Goal: Information Seeking & Learning: Compare options

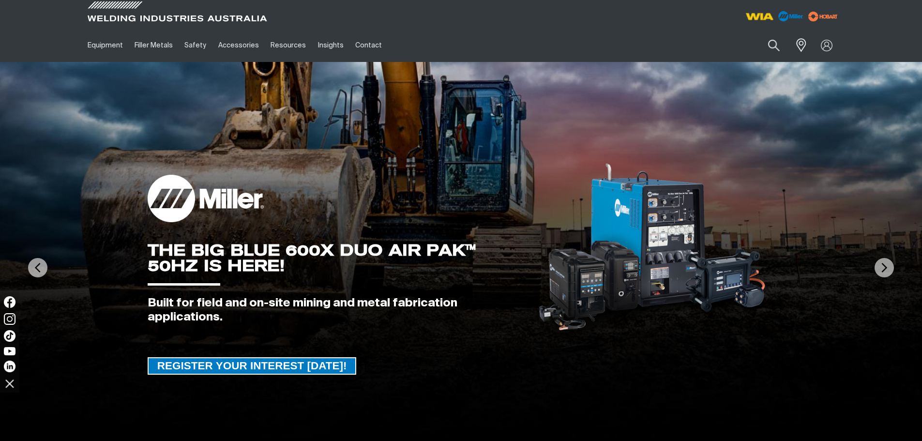
click at [764, 14] on img at bounding box center [760, 16] width 36 height 17
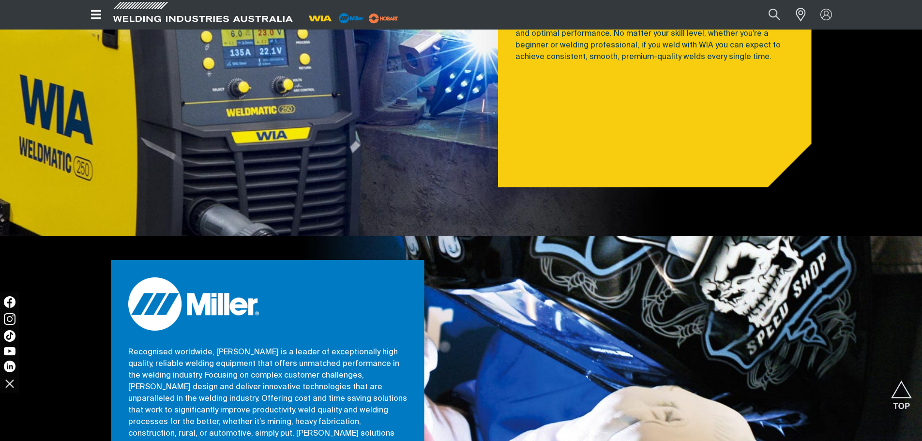
scroll to position [533, 0]
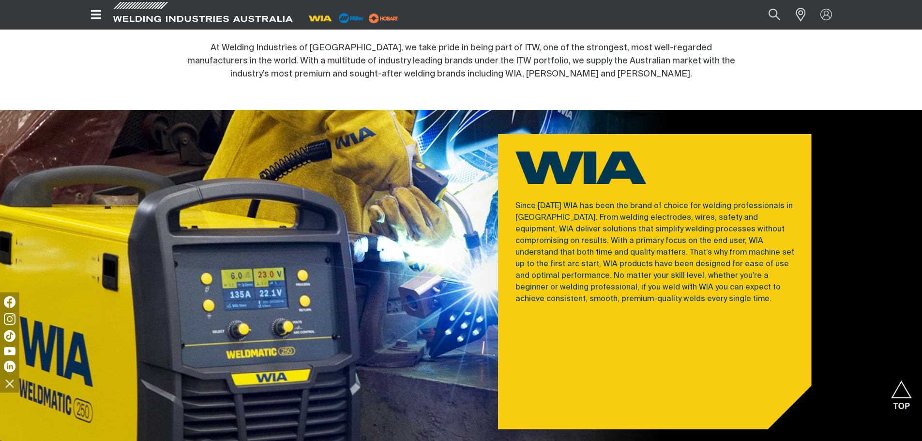
click at [458, 168] on div at bounding box center [267, 294] width 387 height 368
drag, startPoint x: 557, startPoint y: 202, endPoint x: 333, endPoint y: 179, distance: 225.9
click at [556, 203] on p "Since 1962 WIA has been the brand of choice for welding professionals in Austra…" at bounding box center [655, 252] width 279 height 105
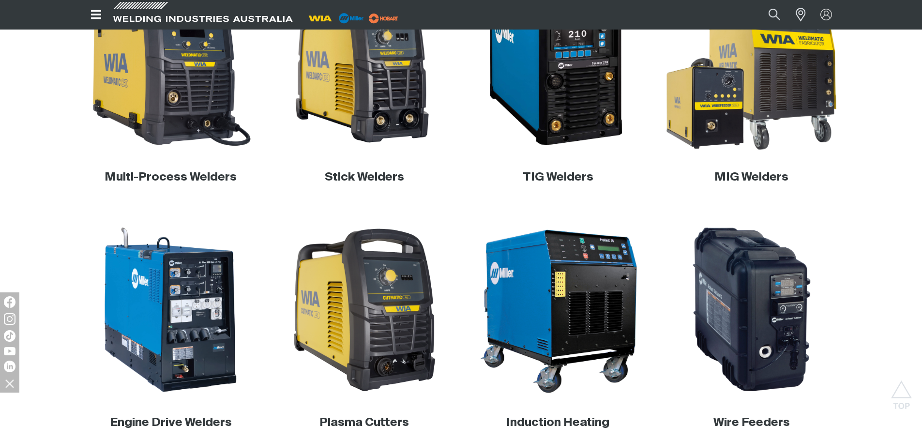
scroll to position [387, 0]
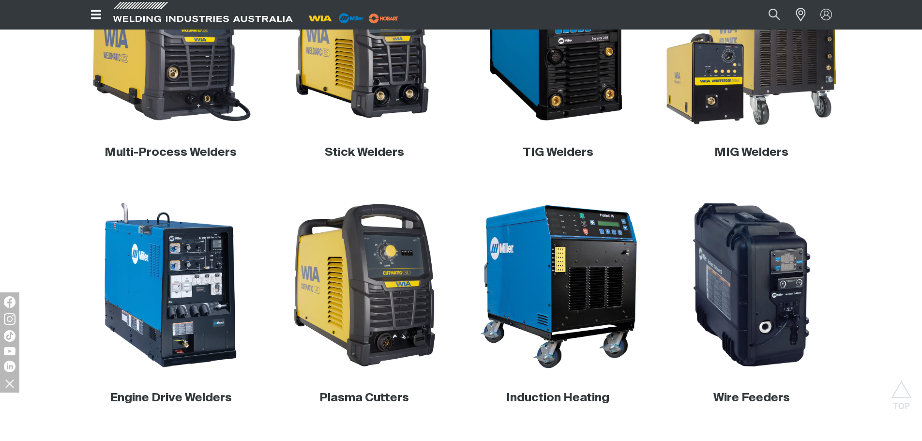
click at [773, 103] on img at bounding box center [751, 39] width 185 height 185
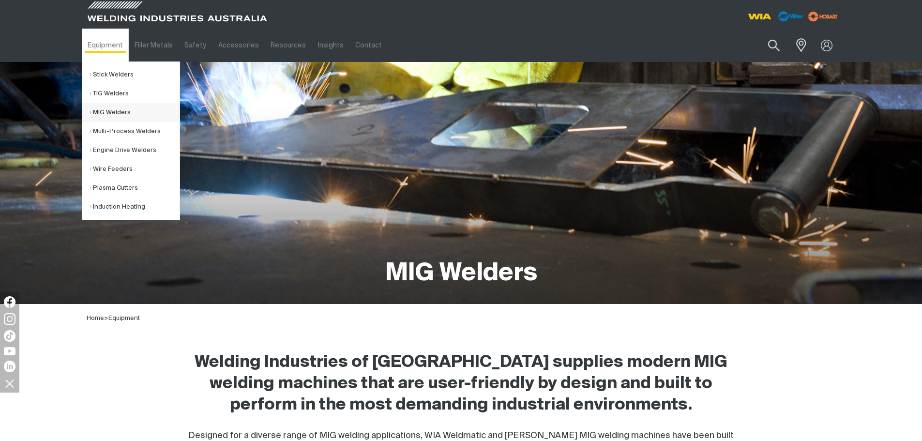
click at [125, 114] on link "MIG Welders" at bounding box center [135, 112] width 90 height 19
click at [146, 130] on link "Multi-Process Welders" at bounding box center [135, 131] width 90 height 19
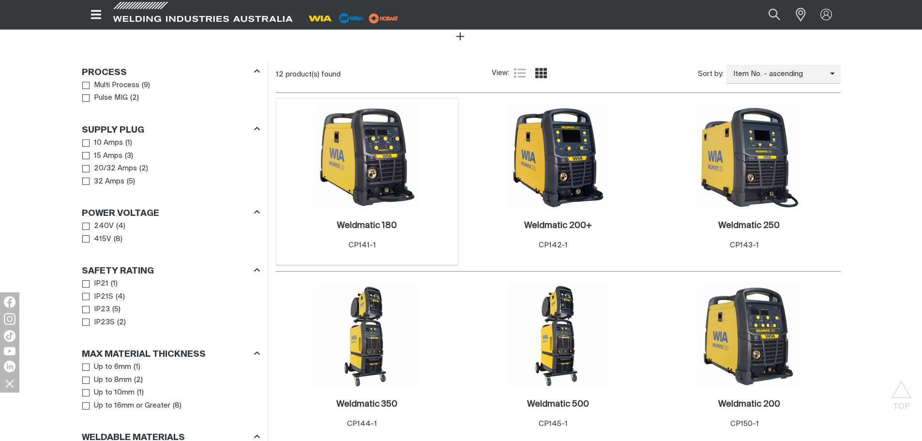
scroll to position [436, 0]
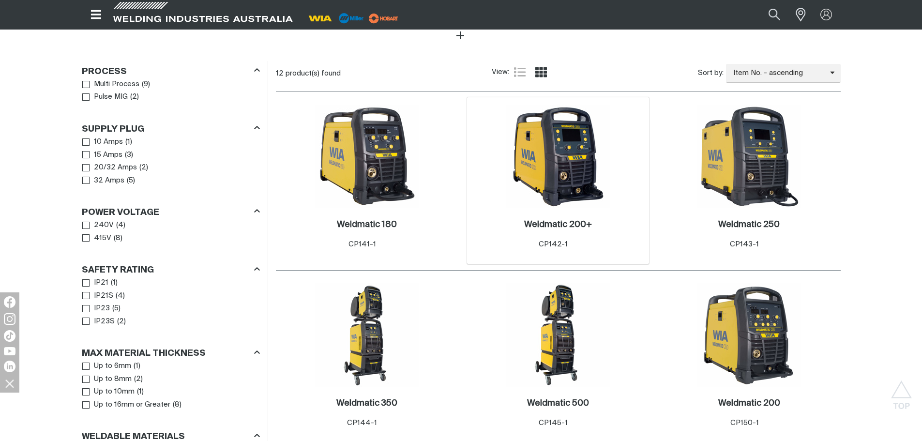
click at [539, 195] on img at bounding box center [558, 157] width 104 height 104
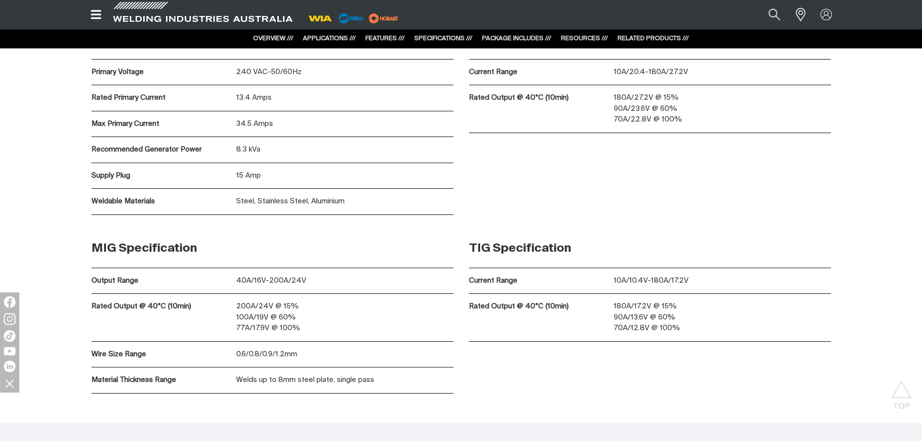
scroll to position [3601, 0]
drag, startPoint x: 615, startPoint y: 117, endPoint x: 714, endPoint y: 124, distance: 99.5
click at [714, 124] on p "180A/27.2V @ 15% 90A/23.6V @ 60% 70A/22.8V @ 100%" at bounding box center [722, 108] width 217 height 33
click at [703, 130] on div "180A/27.2V @ 15% 90A/23.6V @ 60% 70A/22.8V @ 100%" at bounding box center [722, 108] width 217 height 47
click at [683, 159] on div "Stick Specification Current Range 10A/20.4-180A/27.2V Rated Output @ 40°C (10mi…" at bounding box center [650, 117] width 362 height 194
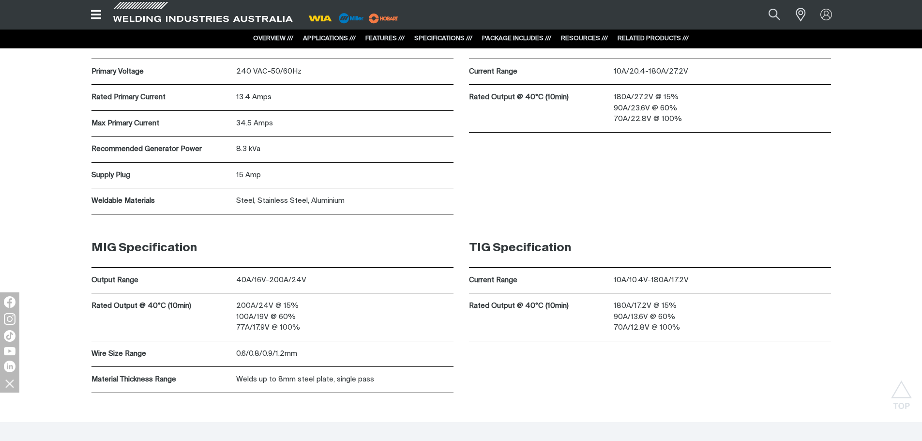
click at [650, 231] on div "TIG Specification Current Range 10A/10.4V-180A/17.2V Rated Output @ 40°C (10min…" at bounding box center [650, 285] width 362 height 112
click at [619, 197] on div "Stick Specification Current Range 10A/20.4-180A/27.2V Rated Output @ 40°C (10mi…" at bounding box center [650, 117] width 362 height 194
drag, startPoint x: 296, startPoint y: 328, endPoint x: 215, endPoint y: 326, distance: 81.4
click at [215, 326] on div "Rated Output @ 40°C (10min) 200A/24V @ 15% 100A/19V @ 60% 77A/17.9V @ 100%" at bounding box center [273, 317] width 362 height 48
click at [217, 324] on div "Rated Output @ 40°C (10min)" at bounding box center [164, 316] width 145 height 47
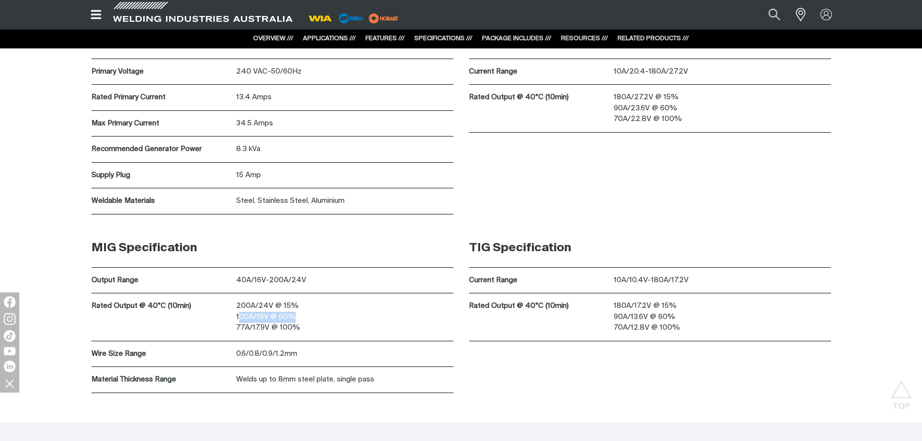
drag, startPoint x: 253, startPoint y: 317, endPoint x: 320, endPoint y: 321, distance: 66.4
click at [320, 321] on p "200A/24V @ 15% 100A/19V @ 60% 77A/17.9V @ 100%" at bounding box center [344, 317] width 217 height 33
click at [321, 321] on p "200A/24V @ 15% 100A/19V @ 60% 77A/17.9V @ 100%" at bounding box center [344, 317] width 217 height 33
drag, startPoint x: 226, startPoint y: 320, endPoint x: 304, endPoint y: 316, distance: 78.5
click at [298, 317] on div "Rated Output @ 40°C (10min) 200A/24V @ 15% 100A/19V @ 60% 77A/17.9V @ 100%" at bounding box center [273, 317] width 362 height 48
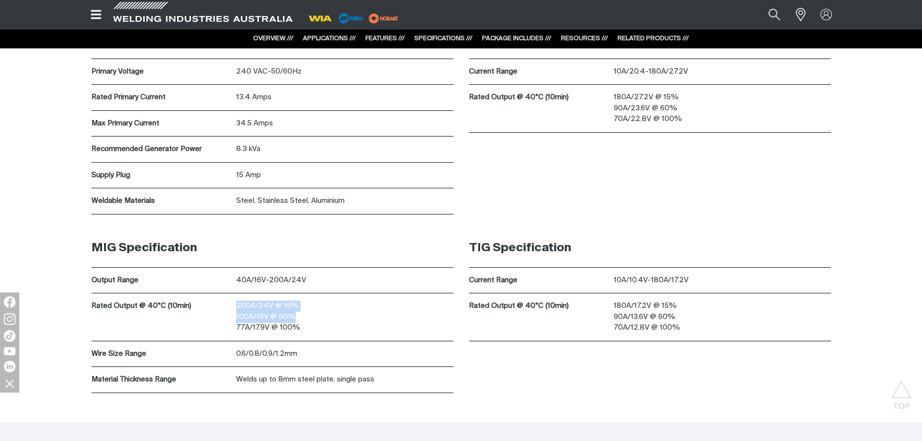
click at [305, 315] on p "200A/24V @ 15% 100A/19V @ 60% 77A/17.9V @ 100%" at bounding box center [344, 317] width 217 height 33
click at [307, 326] on p "200A/24V @ 15% 100A/19V @ 60% 77A/17.9V @ 100%" at bounding box center [344, 317] width 217 height 33
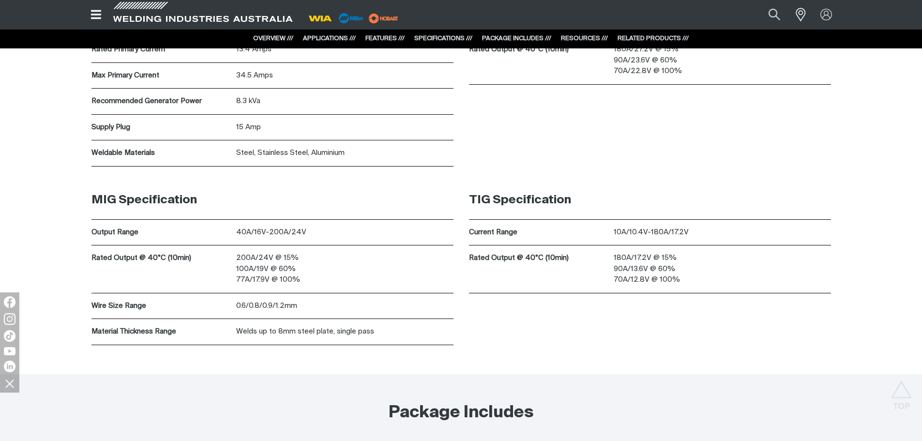
scroll to position [3649, 0]
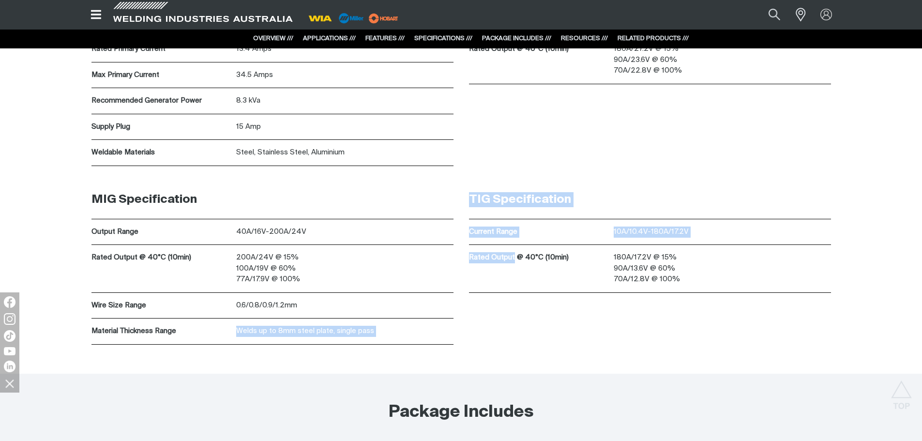
drag, startPoint x: 339, startPoint y: 351, endPoint x: 558, endPoint y: 339, distance: 219.1
click at [536, 339] on div "MIG Specification Output Range 40A/16V-200A/24V Rated Output @ 40°C (10min) 200…" at bounding box center [461, 277] width 775 height 193
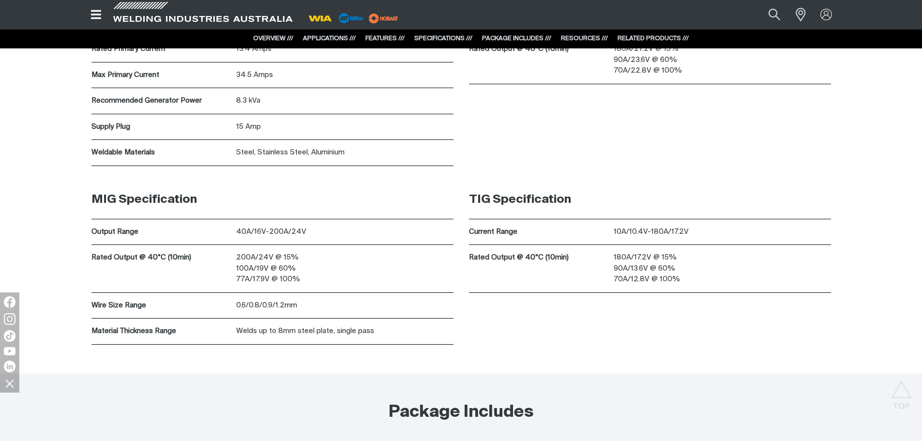
click at [558, 339] on div "TIG Specification Current Range 10A/10.4V-180A/17.2V Rated Output @ 40°C (10min…" at bounding box center [650, 263] width 362 height 164
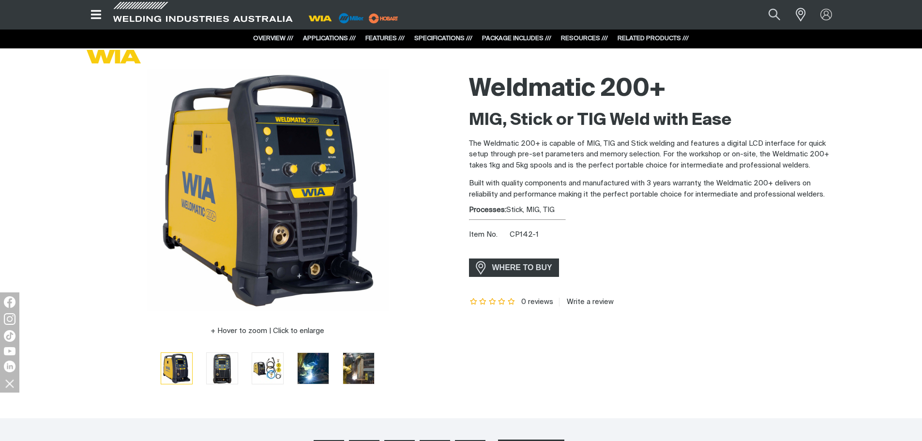
scroll to position [0, 0]
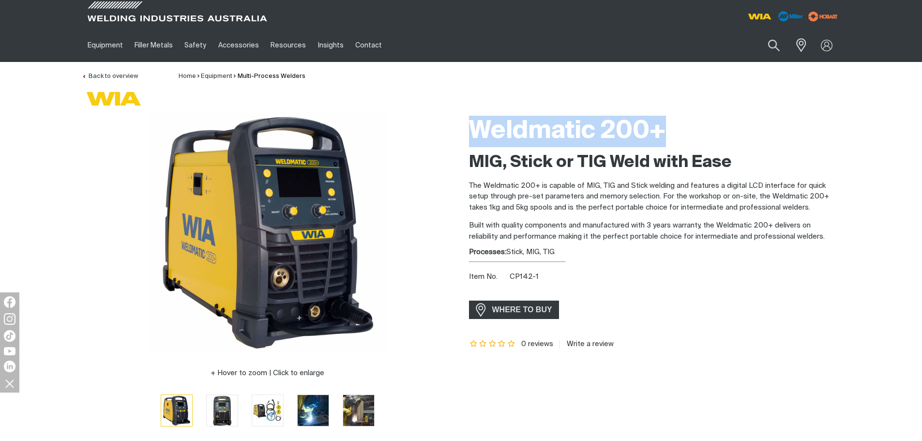
drag, startPoint x: 473, startPoint y: 136, endPoint x: 683, endPoint y: 124, distance: 210.4
click at [683, 124] on div "Weldmatic 200+ MIG, Stick or TIG Weld with Ease The Weldmatic 200+ is capable o…" at bounding box center [654, 275] width 387 height 329
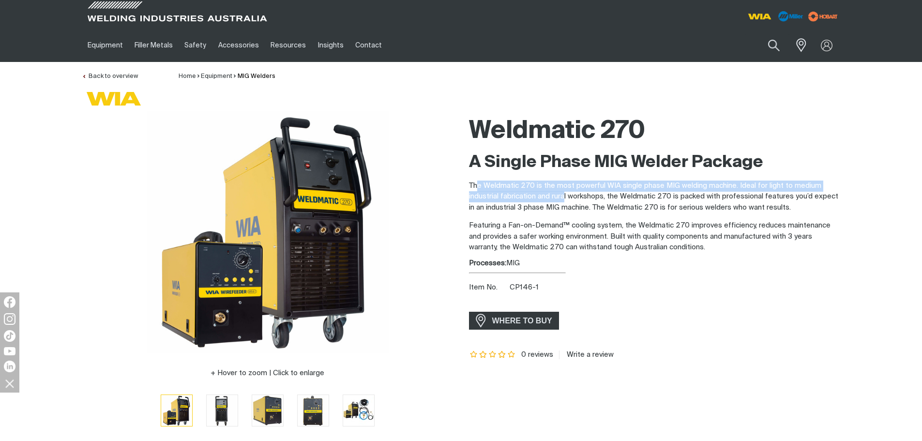
drag, startPoint x: 477, startPoint y: 186, endPoint x: 758, endPoint y: 209, distance: 281.8
click at [686, 211] on p "The Weldmatic 270 is the most powerful WIA single phase MIG welding machine. Id…" at bounding box center [655, 197] width 372 height 33
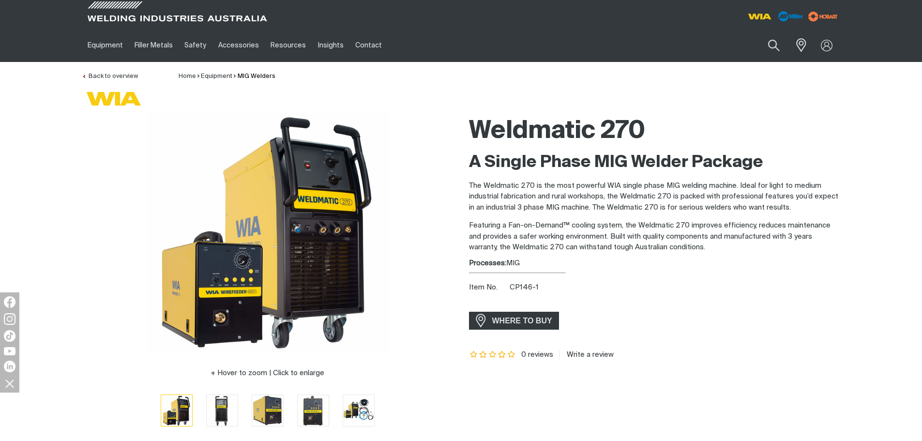
click at [758, 209] on p "The Weldmatic 270 is the most powerful WIA single phase MIG welding machine. Id…" at bounding box center [655, 197] width 372 height 33
click at [744, 242] on p "Featuring a Fan-on-Demand™ cooling system, the Weldmatic 270 improves efficienc…" at bounding box center [655, 236] width 372 height 33
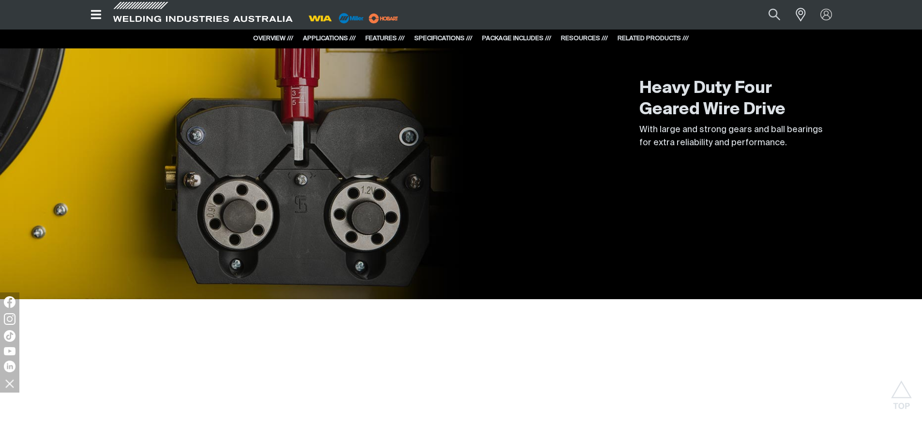
scroll to position [2033, 0]
